Goal: Task Accomplishment & Management: Complete application form

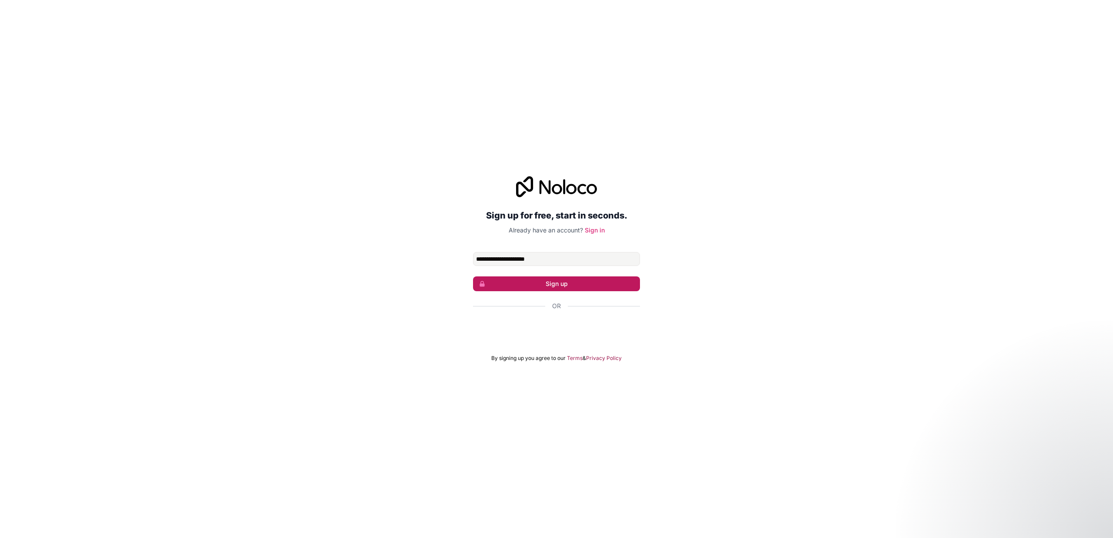
type input "**********"
click at [505, 288] on button "Sign up" at bounding box center [556, 283] width 167 height 15
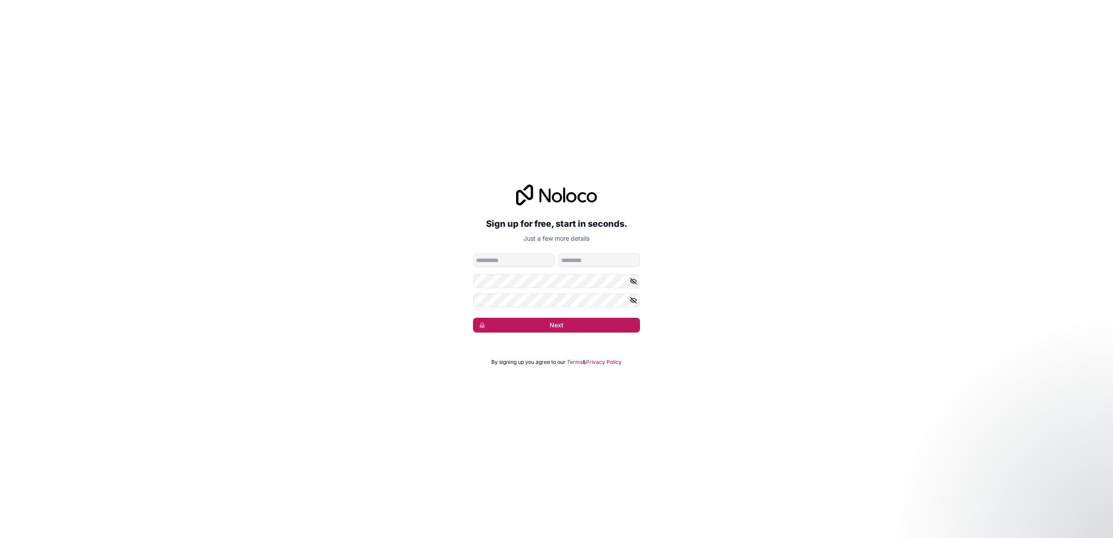
click at [552, 319] on button "Next" at bounding box center [556, 325] width 167 height 15
type input "*****"
type input "********"
click at [579, 319] on button "Next" at bounding box center [556, 325] width 167 height 15
click at [551, 321] on button "Next" at bounding box center [556, 325] width 167 height 15
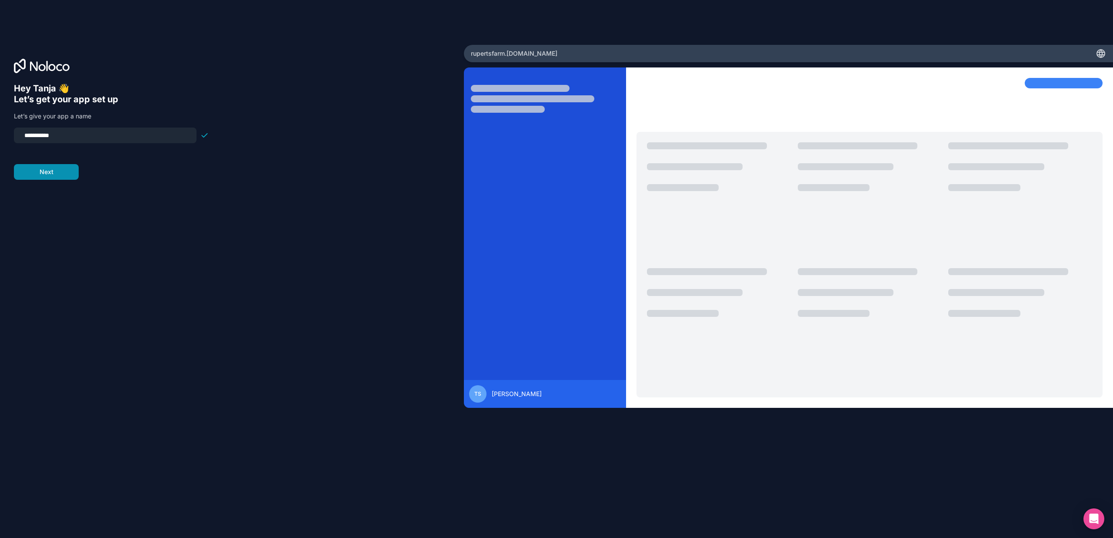
click at [50, 174] on button "Next" at bounding box center [46, 172] width 65 height 16
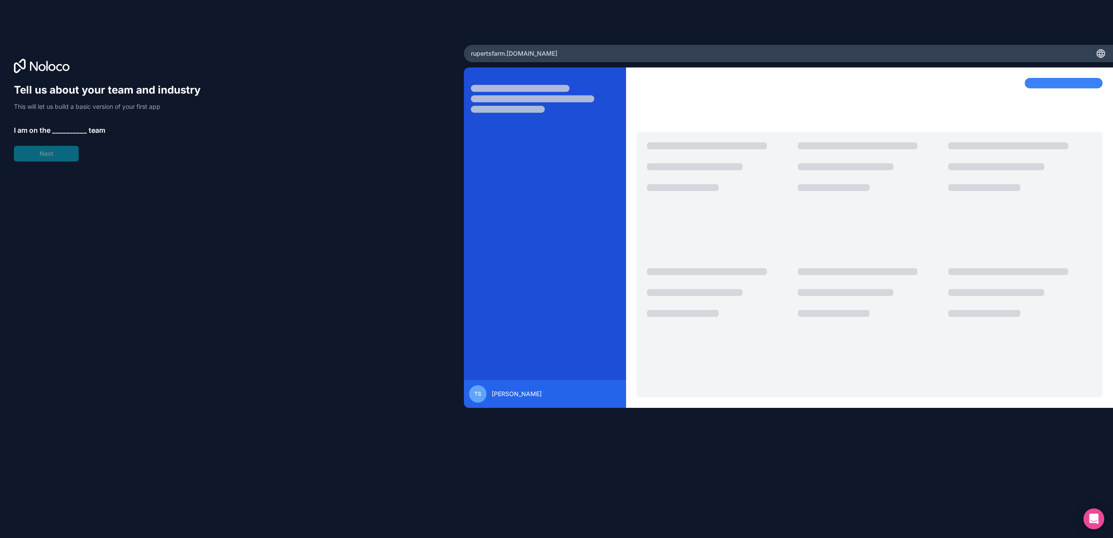
click at [63, 130] on span "__________" at bounding box center [69, 130] width 35 height 10
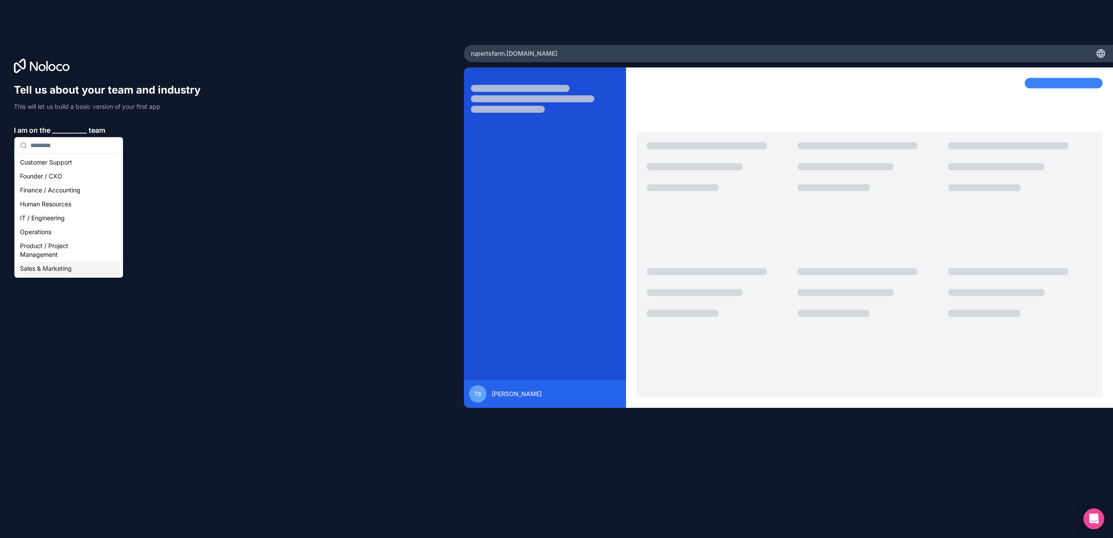
click at [62, 266] on div "Sales & Marketing" at bounding box center [69, 268] width 104 height 14
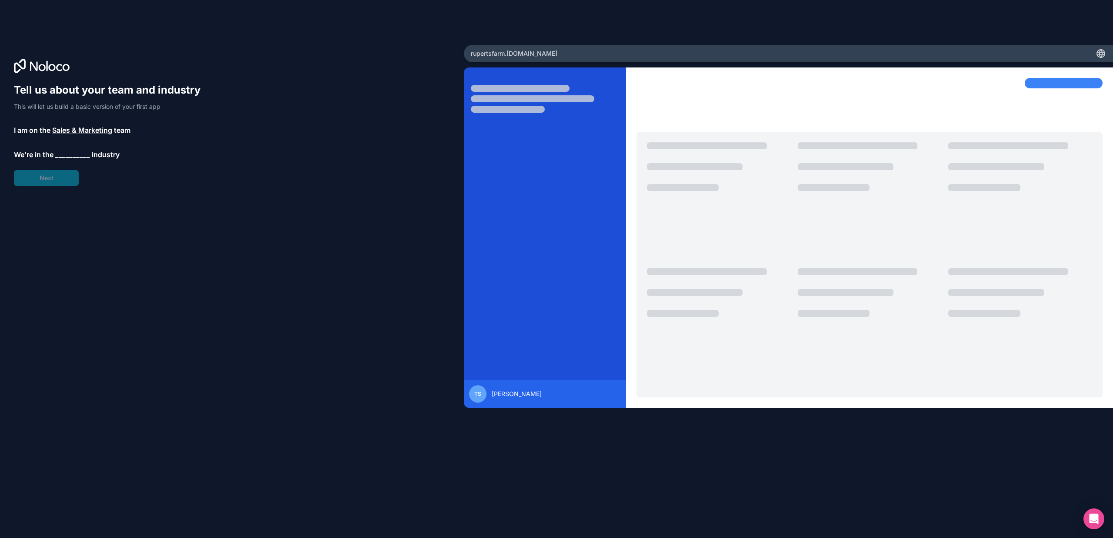
click at [62, 155] on span "__________" at bounding box center [72, 154] width 35 height 10
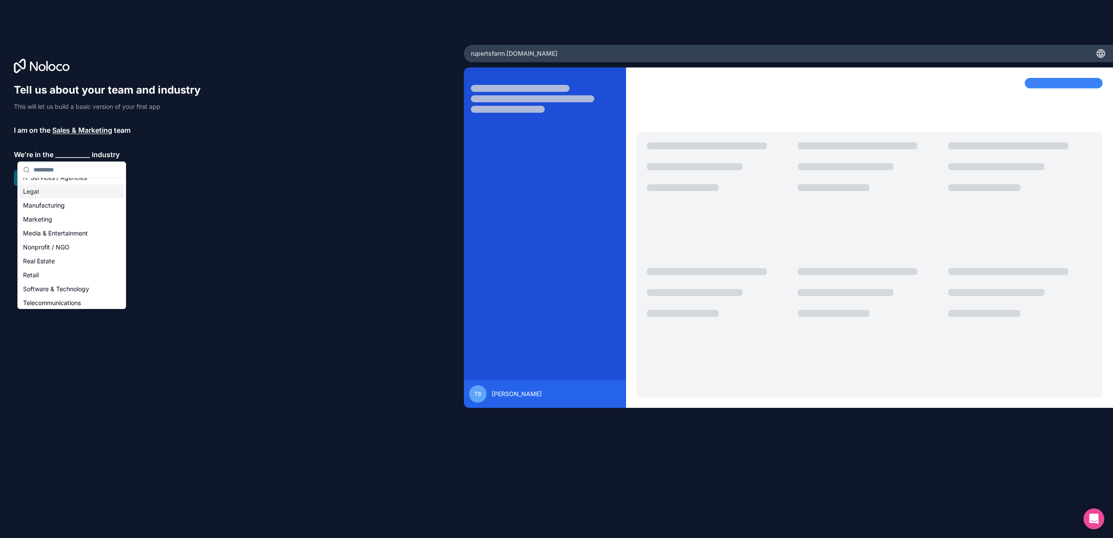
scroll to position [123, 0]
click at [44, 260] on div "Retail" at bounding box center [72, 258] width 104 height 14
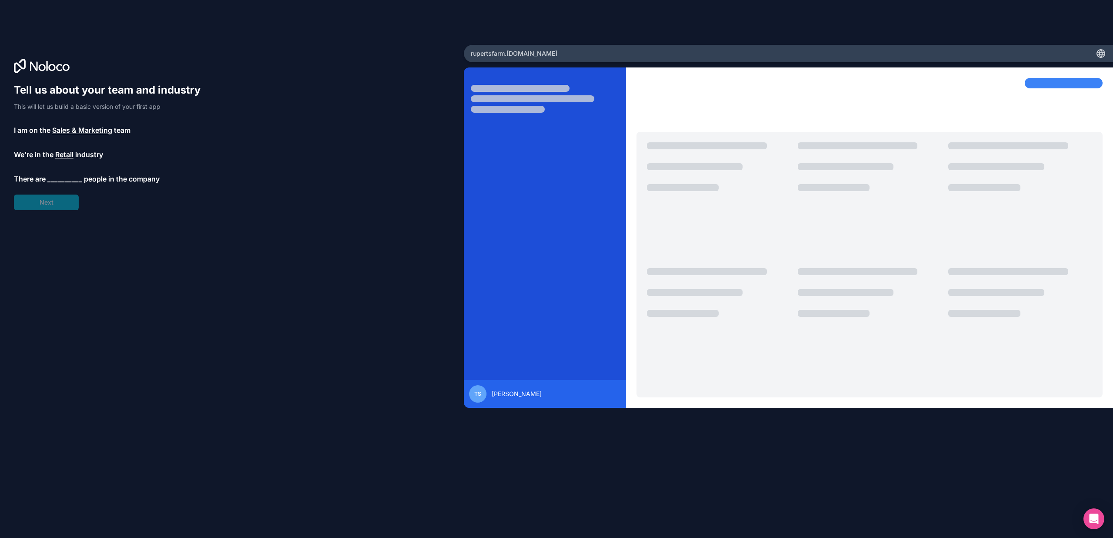
click at [61, 181] on span "__________" at bounding box center [64, 179] width 35 height 10
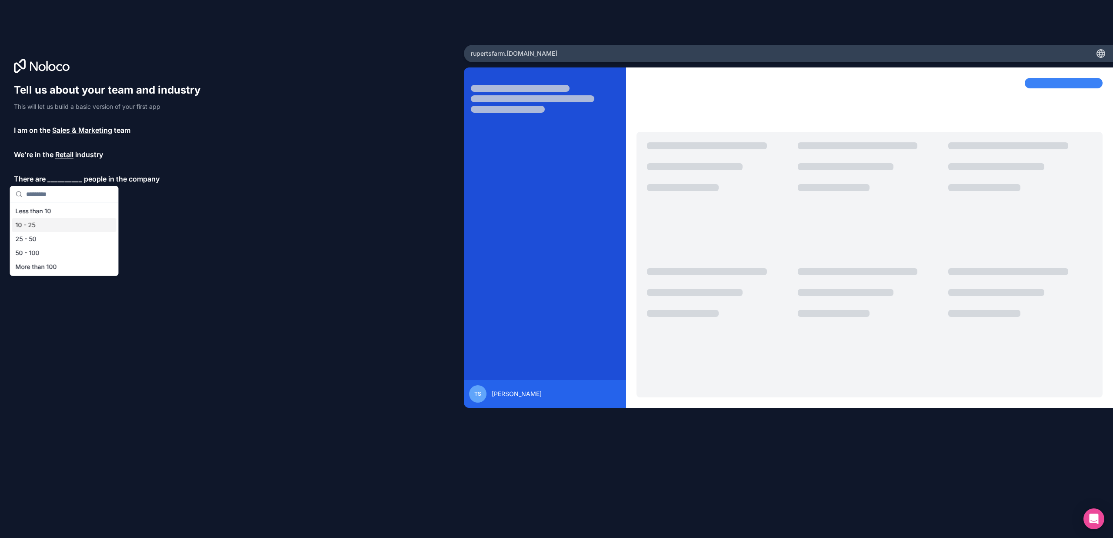
click at [55, 221] on div "10 - 25" at bounding box center [64, 225] width 104 height 14
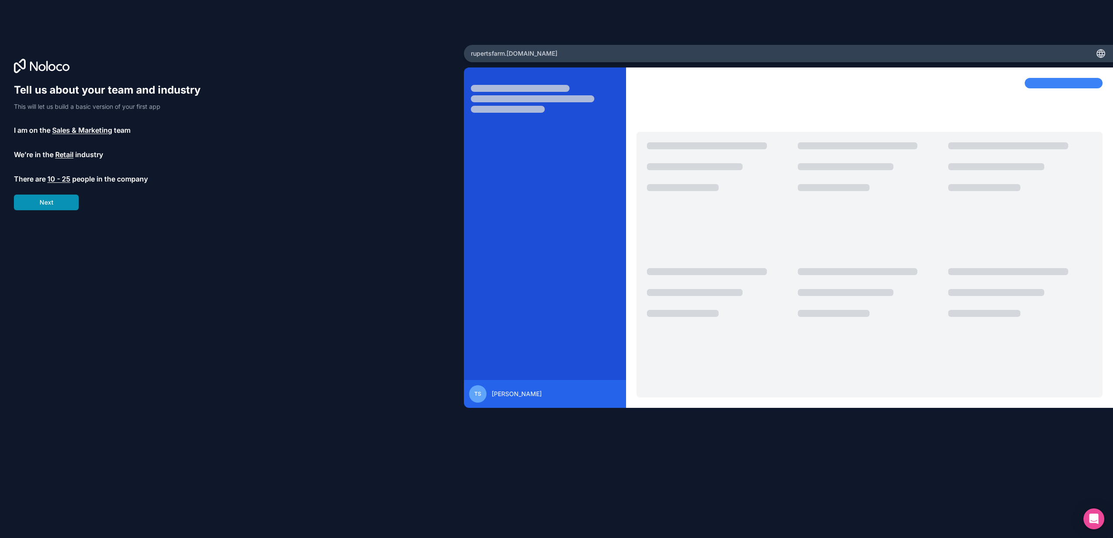
click at [56, 202] on button "Next" at bounding box center [46, 202] width 65 height 16
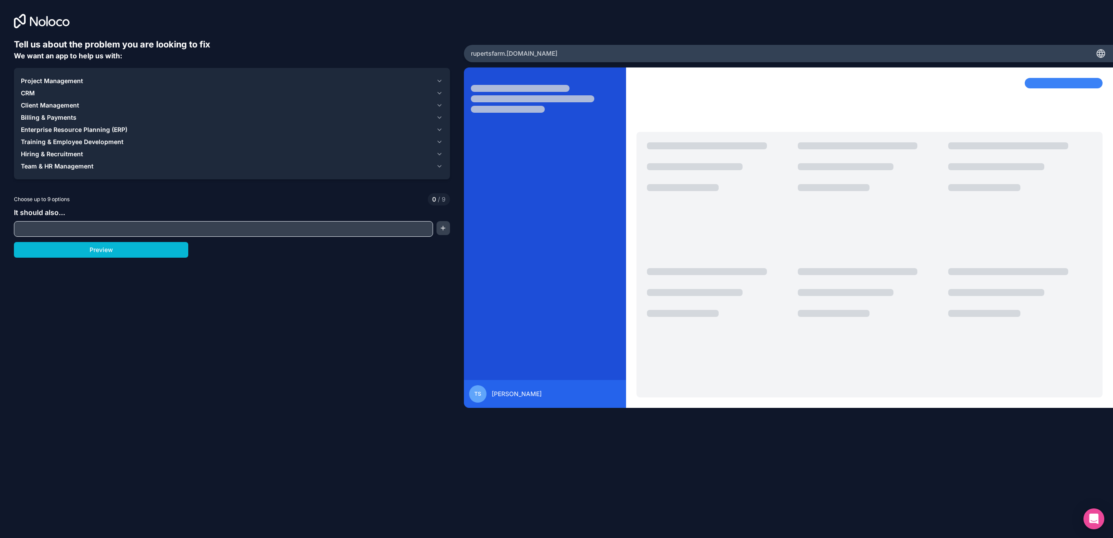
click at [439, 119] on icon "button" at bounding box center [439, 117] width 7 height 7
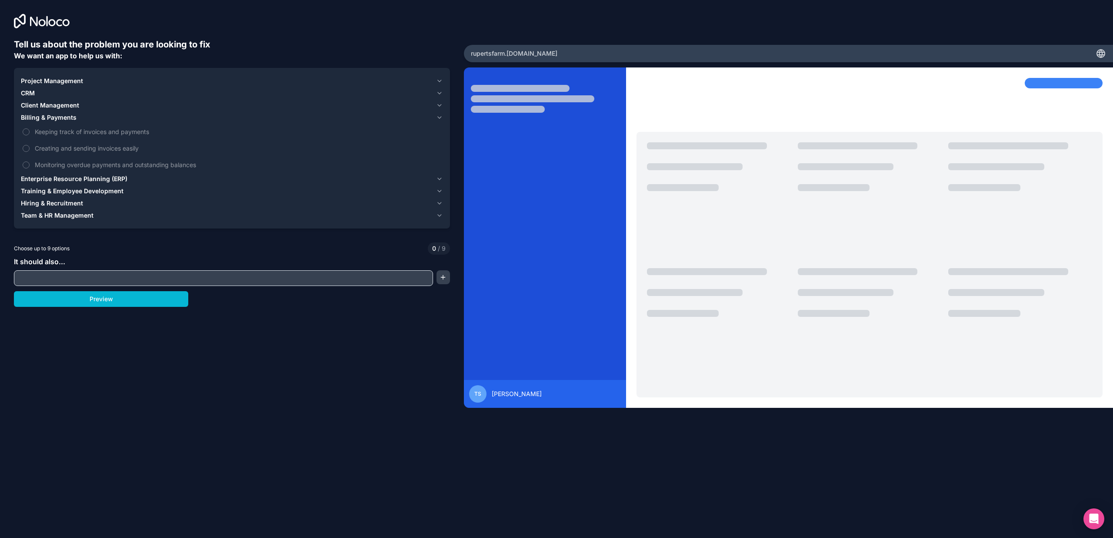
drag, startPoint x: 441, startPoint y: 122, endPoint x: 445, endPoint y: 125, distance: 5.2
click at [444, 124] on div "Project Management CRM Client Management Billing & Payments Keeping track of in…" at bounding box center [232, 148] width 436 height 160
click at [95, 94] on div "CRM" at bounding box center [227, 93] width 412 height 9
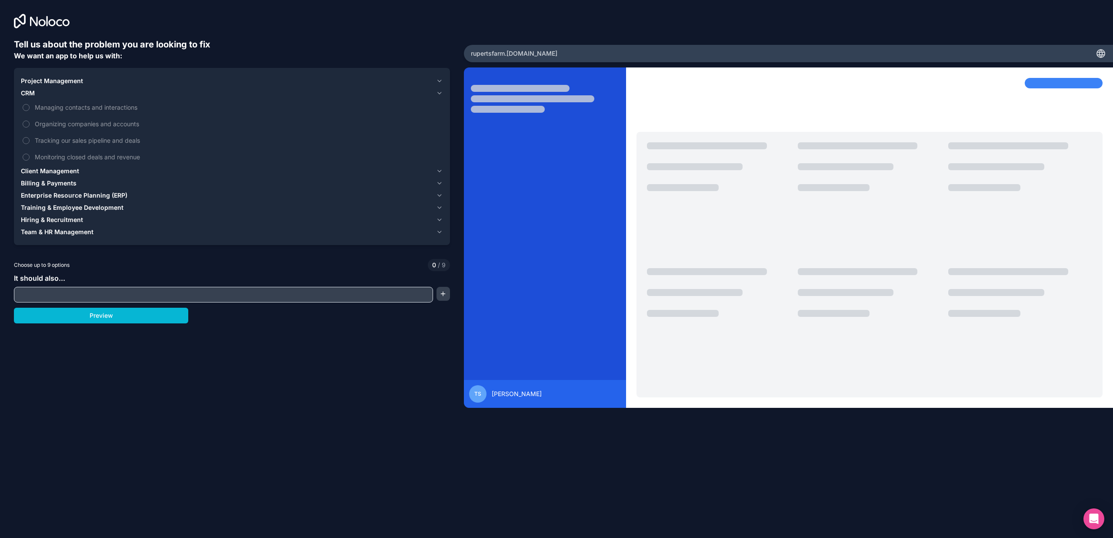
click at [71, 181] on span "Billing & Payments" at bounding box center [49, 183] width 56 height 9
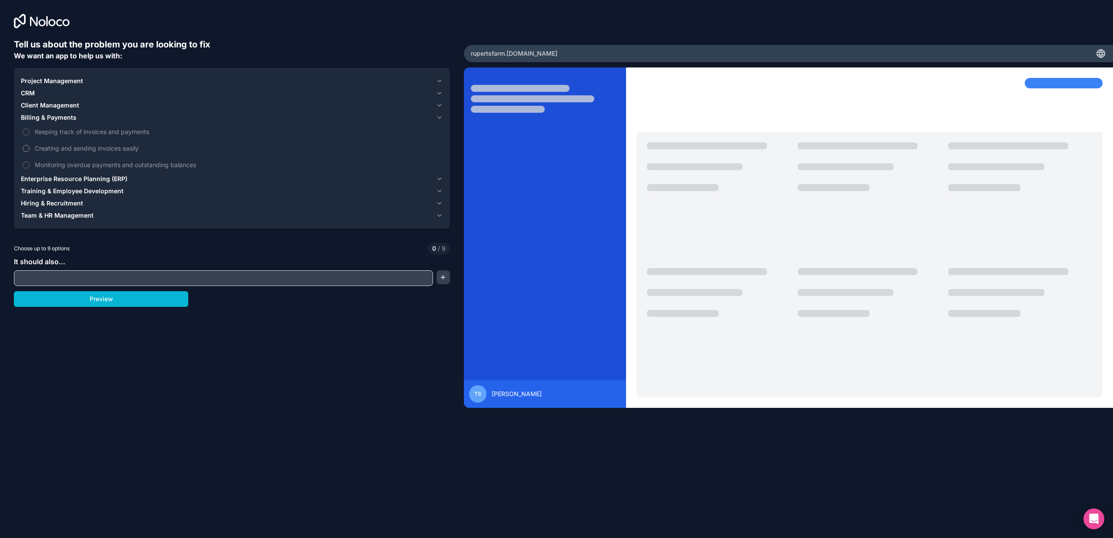
click at [77, 147] on span "Creating and sending invoices easily" at bounding box center [238, 148] width 407 height 9
click at [30, 147] on button "Creating and sending invoices easily" at bounding box center [26, 148] width 7 height 7
click at [92, 281] on input "text" at bounding box center [223, 278] width 415 height 12
click at [101, 280] on input "text" at bounding box center [223, 278] width 415 height 12
type input "**********"
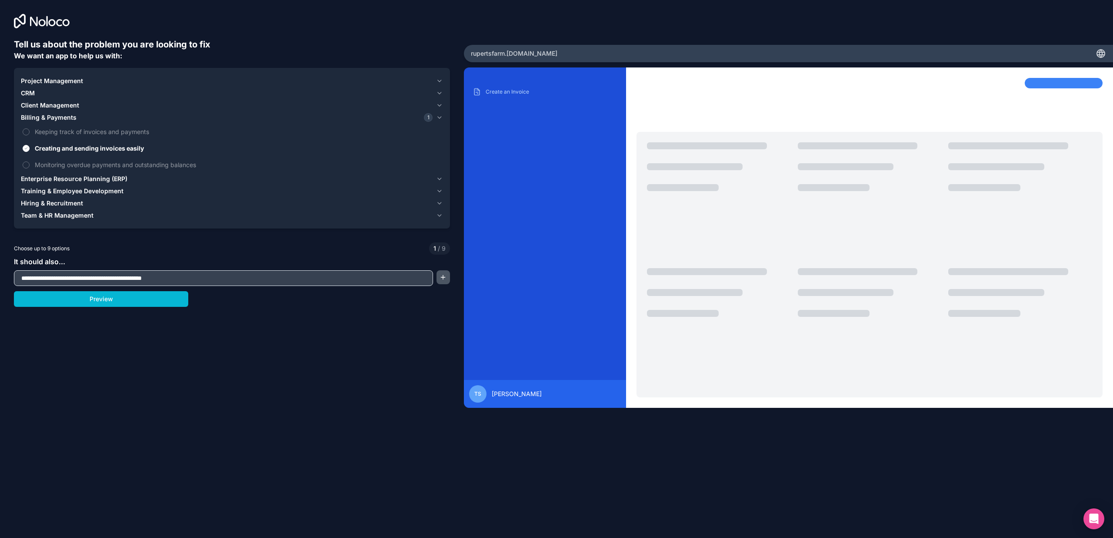
click at [441, 275] on button "button" at bounding box center [443, 277] width 13 height 14
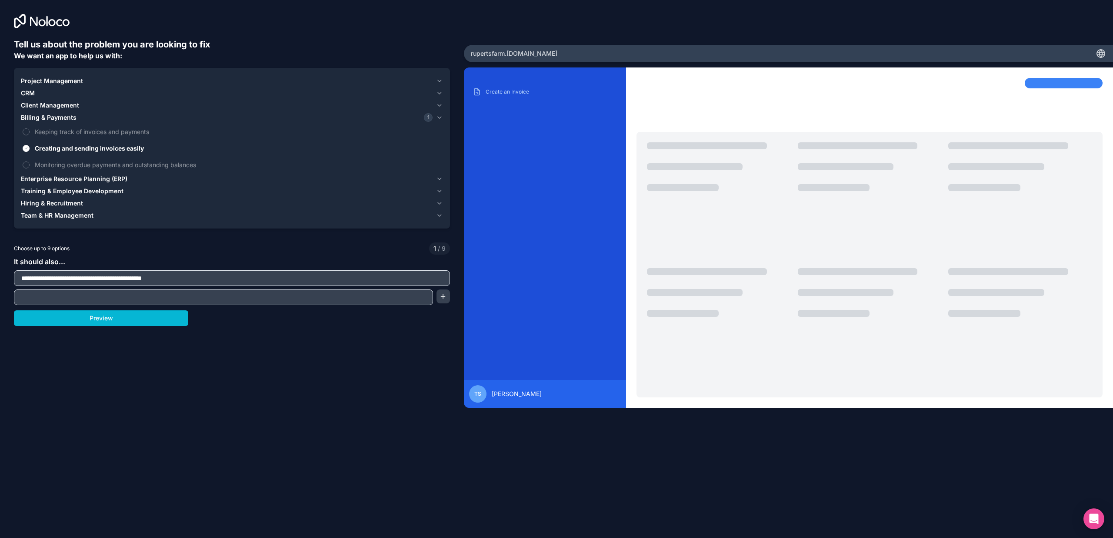
click at [384, 298] on input "text" at bounding box center [223, 297] width 415 height 12
type input "**********"
click at [443, 297] on button "button" at bounding box center [443, 296] width 13 height 14
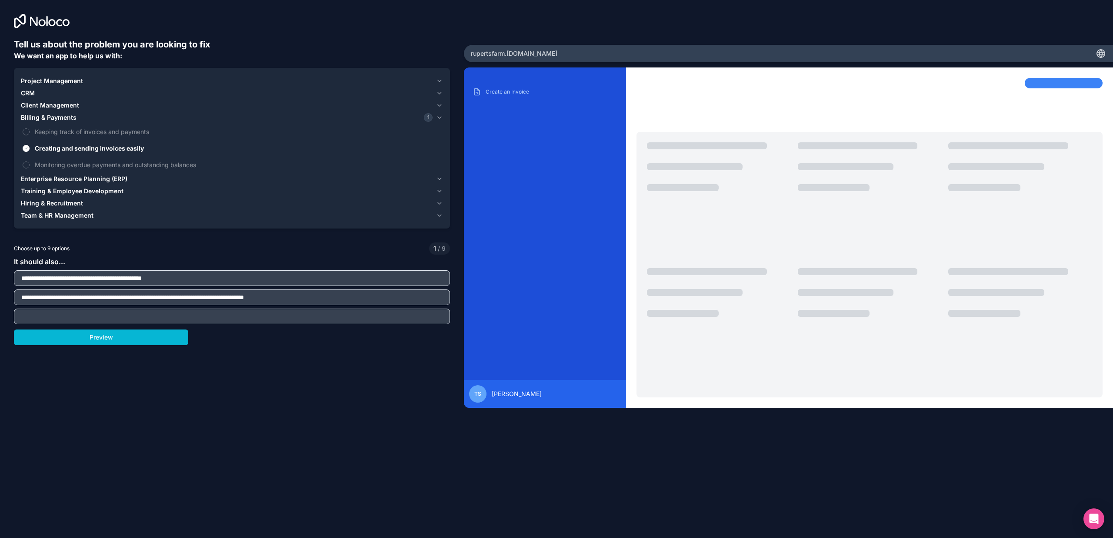
click at [404, 314] on input "text" at bounding box center [232, 316] width 432 height 12
type input "**********"
click at [114, 339] on button "Preview" at bounding box center [101, 337] width 174 height 16
click at [32, 104] on span "Client Management" at bounding box center [50, 105] width 58 height 9
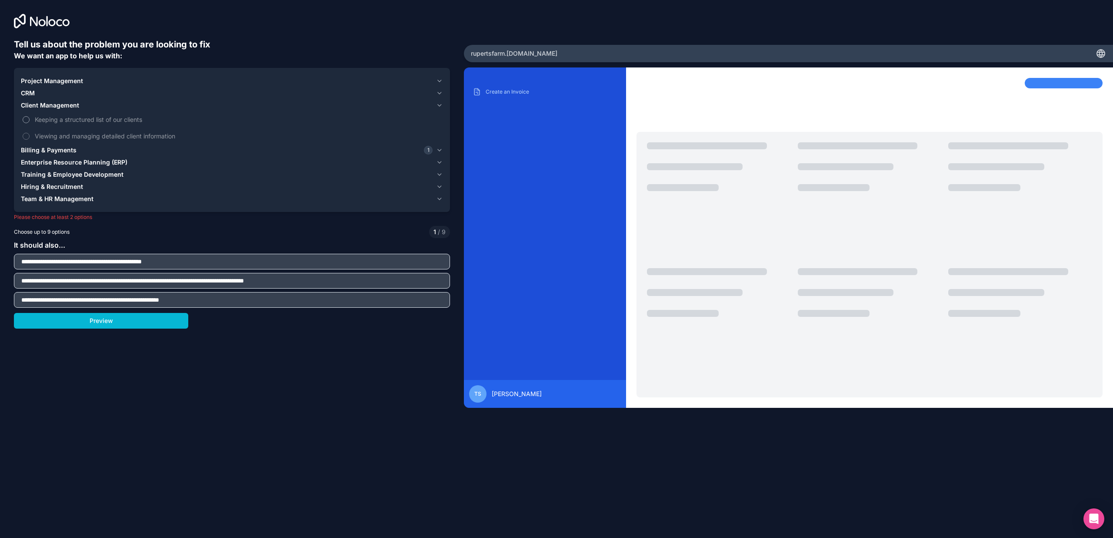
click at [25, 120] on button "Keeping a structured list of our clients" at bounding box center [26, 119] width 7 height 7
click at [25, 134] on button "Viewing and managing detailed client information" at bounding box center [26, 136] width 7 height 7
click at [105, 318] on button "Preview" at bounding box center [101, 321] width 174 height 16
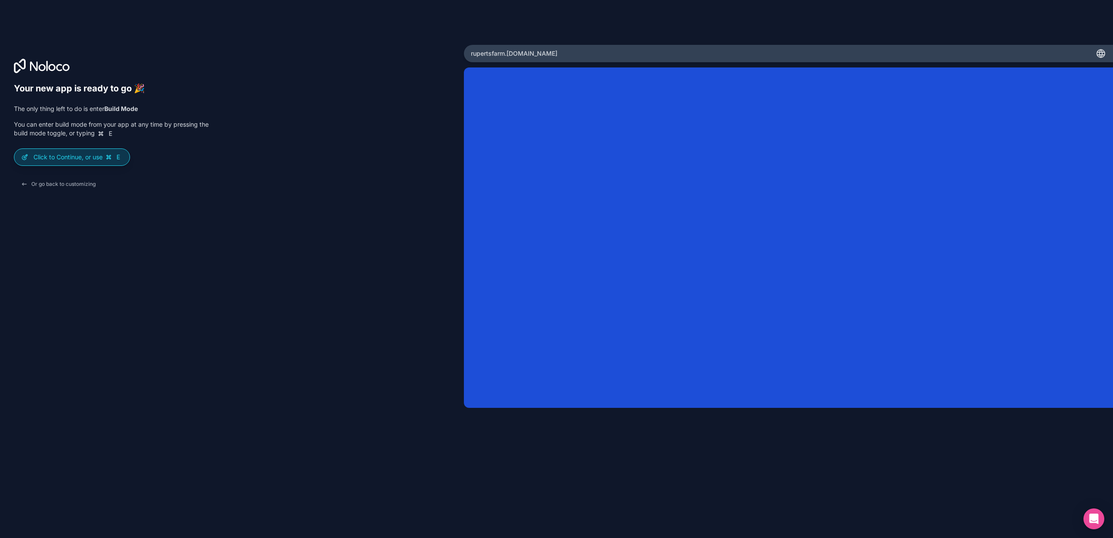
click at [97, 158] on p "Click to Continue, or use E" at bounding box center [77, 157] width 89 height 9
